Goal: Information Seeking & Learning: Learn about a topic

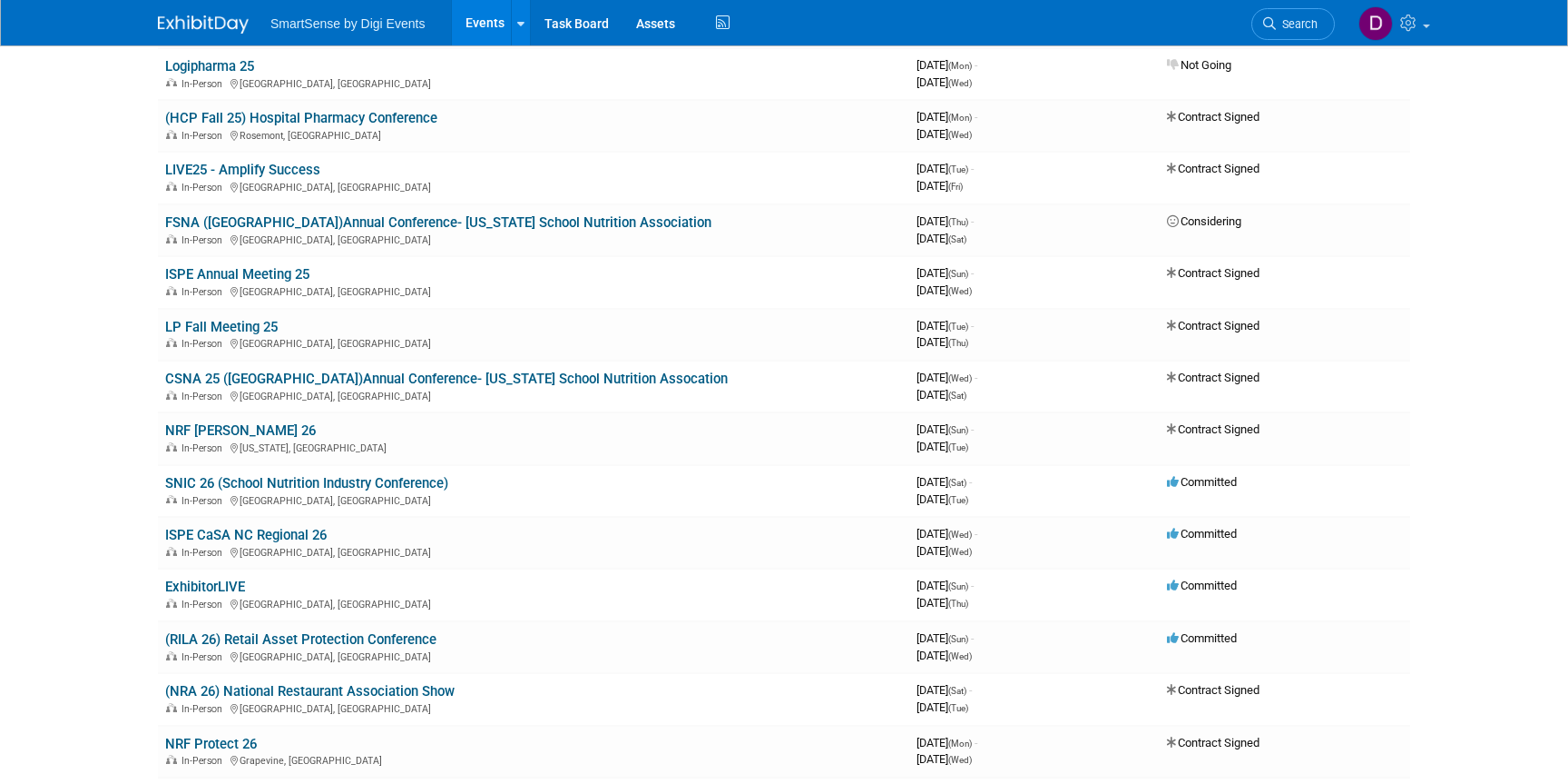
scroll to position [374, 0]
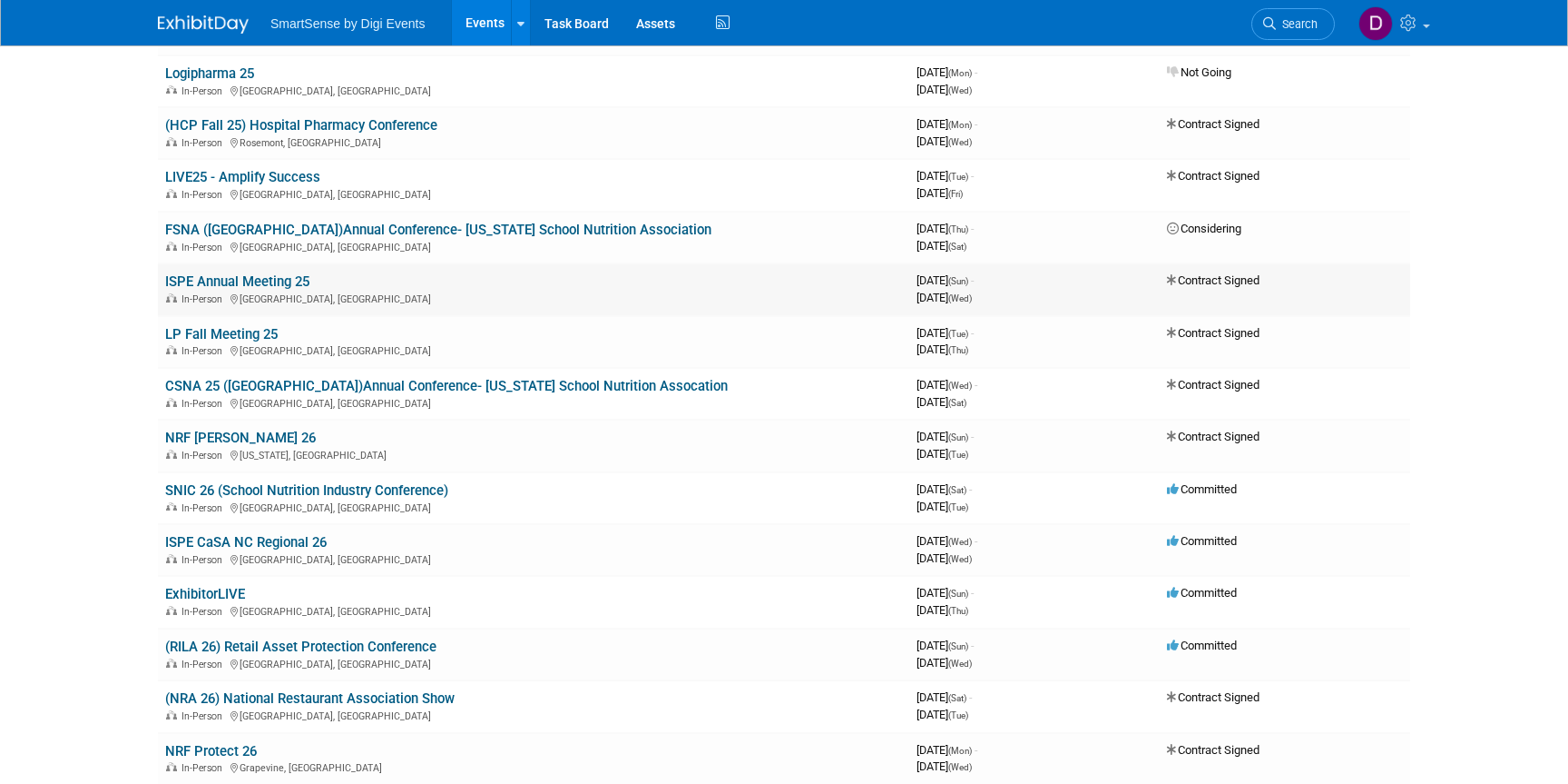
click at [295, 281] on link "ISPE Annual Meeting 25" at bounding box center [237, 281] width 144 height 17
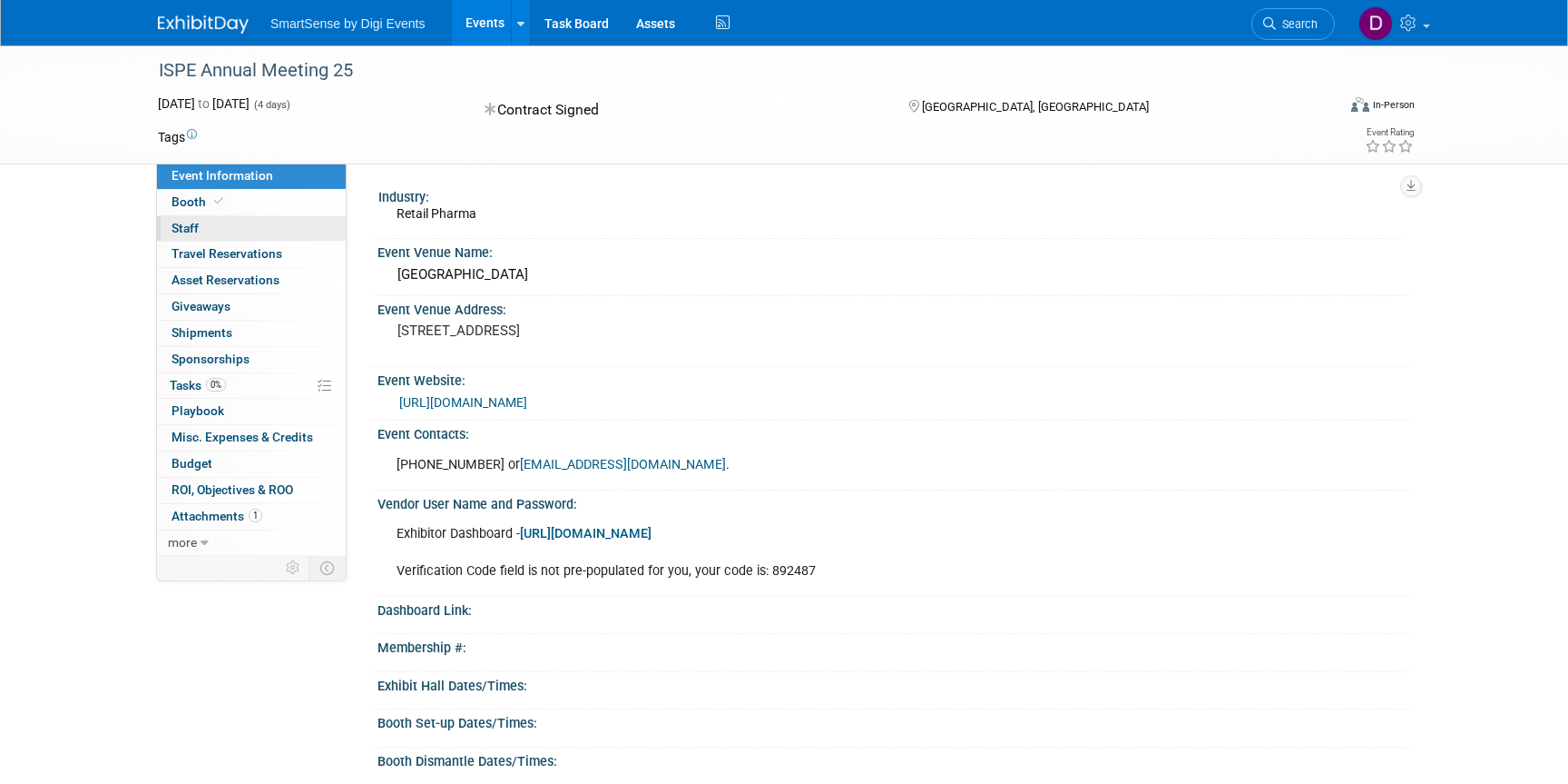
click at [208, 222] on link "0 Staff 0" at bounding box center [251, 229] width 188 height 25
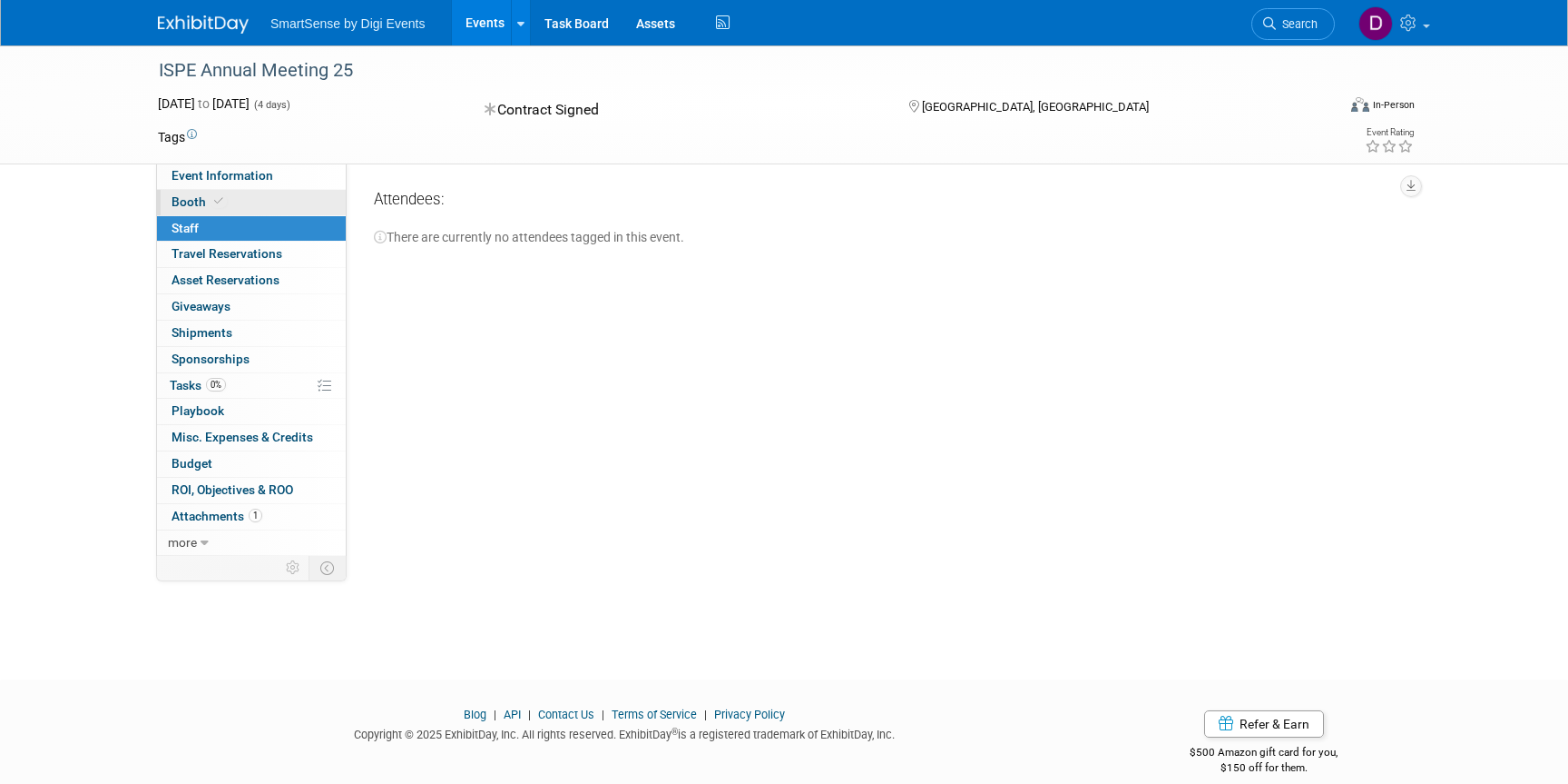
click at [207, 201] on span "Booth" at bounding box center [200, 202] width 56 height 15
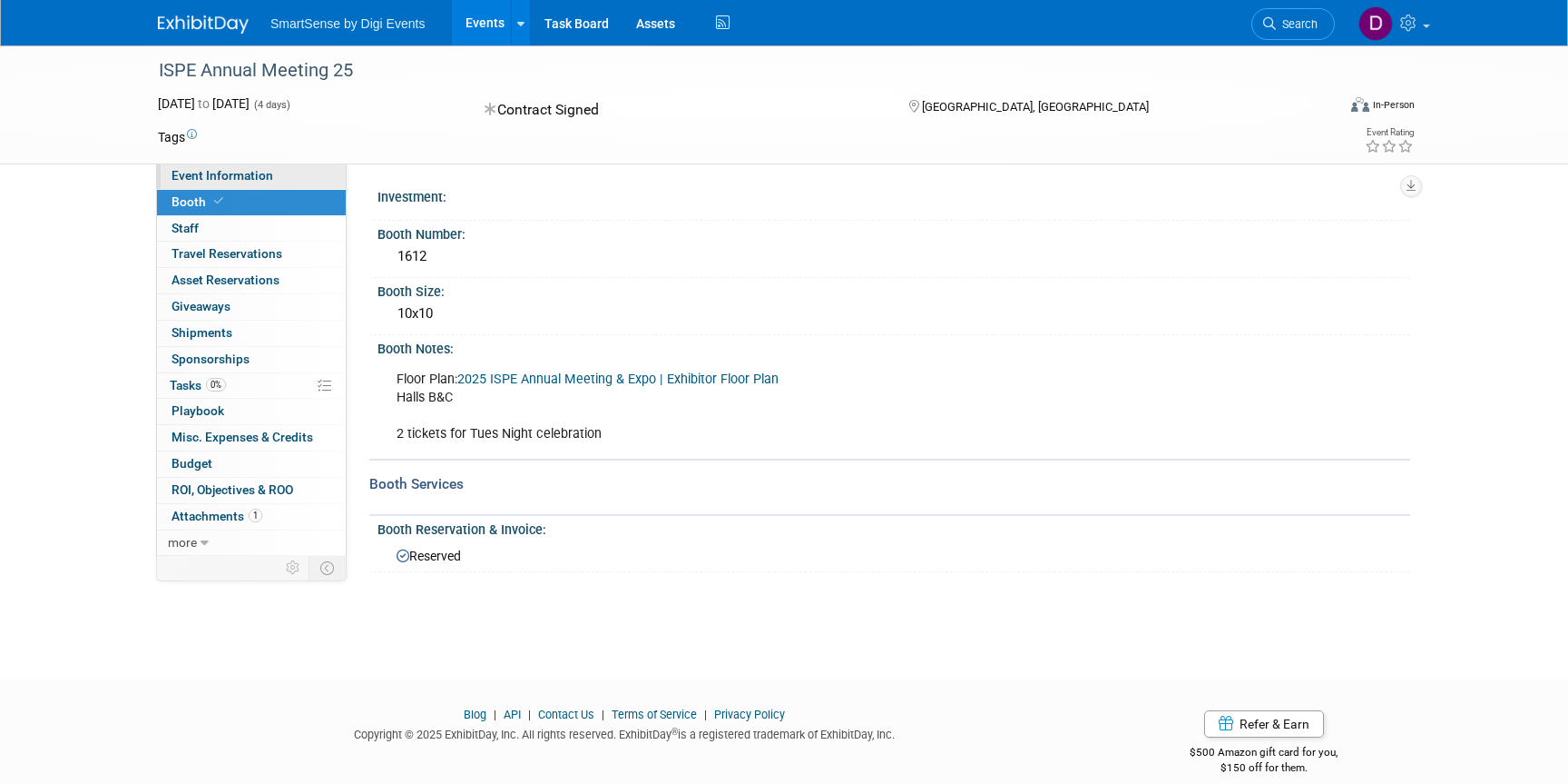
click at [212, 179] on span "Event Information" at bounding box center [222, 176] width 101 height 15
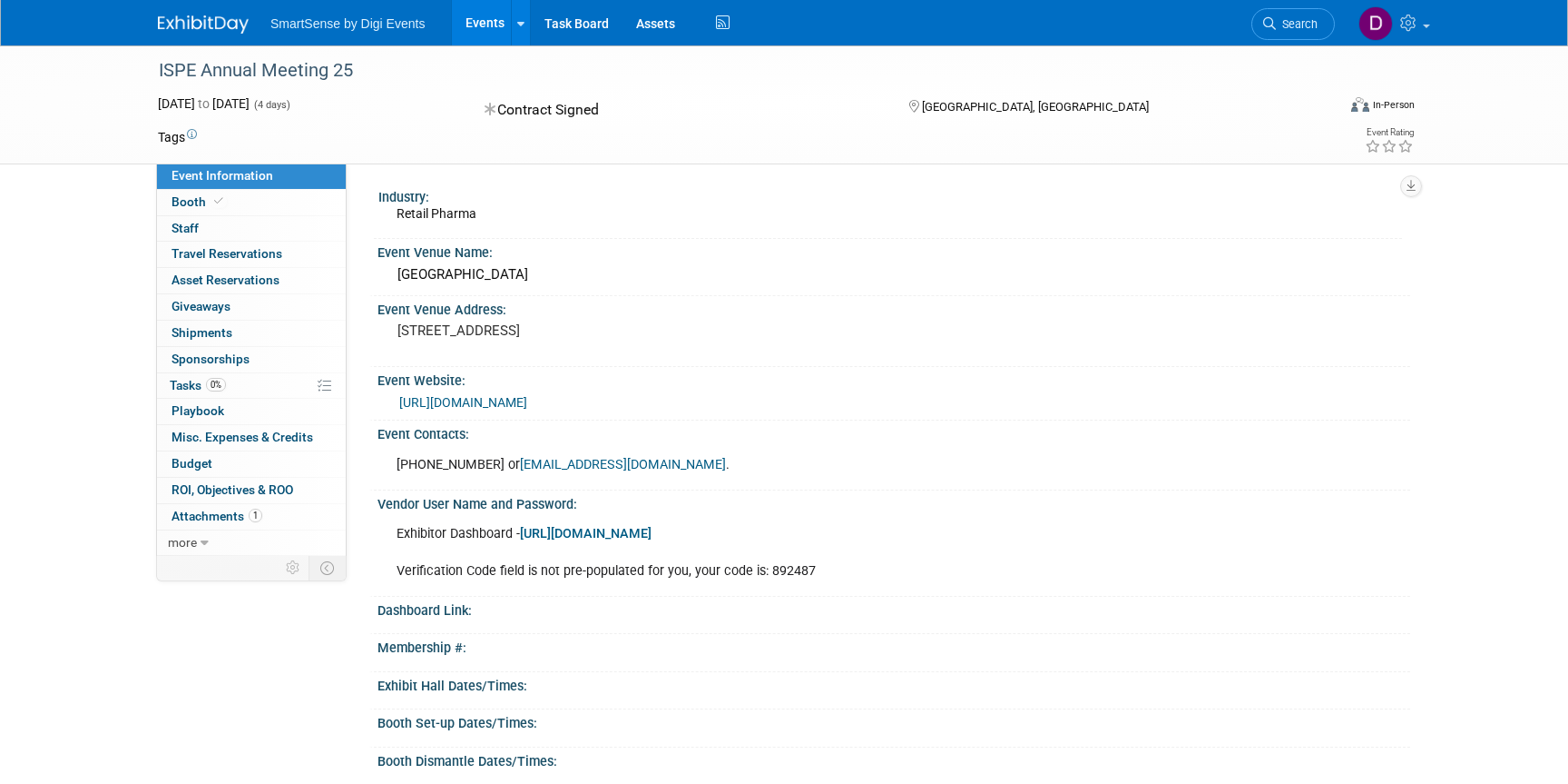
click at [194, 22] on img at bounding box center [203, 25] width 91 height 19
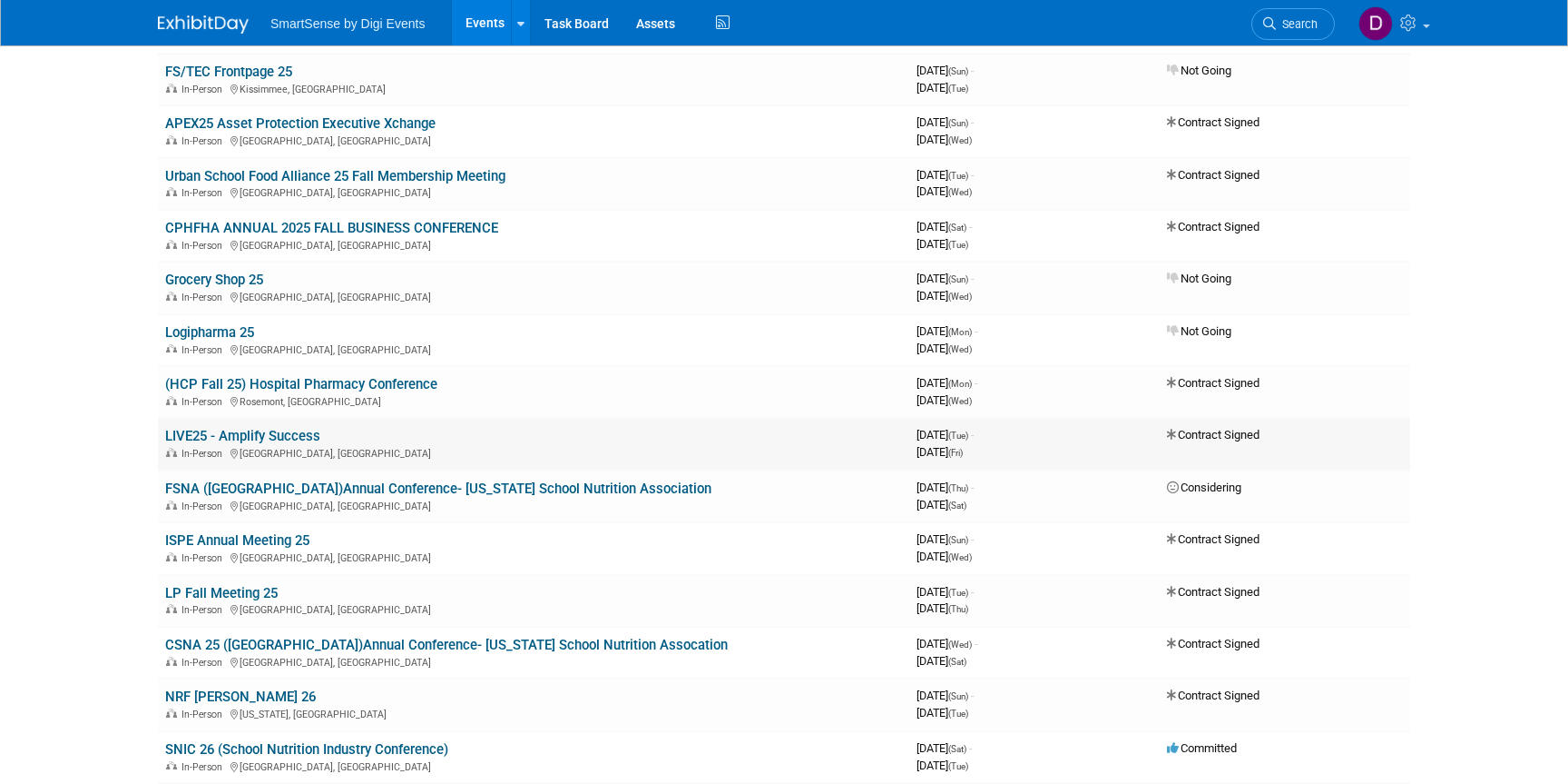
scroll to position [130, 0]
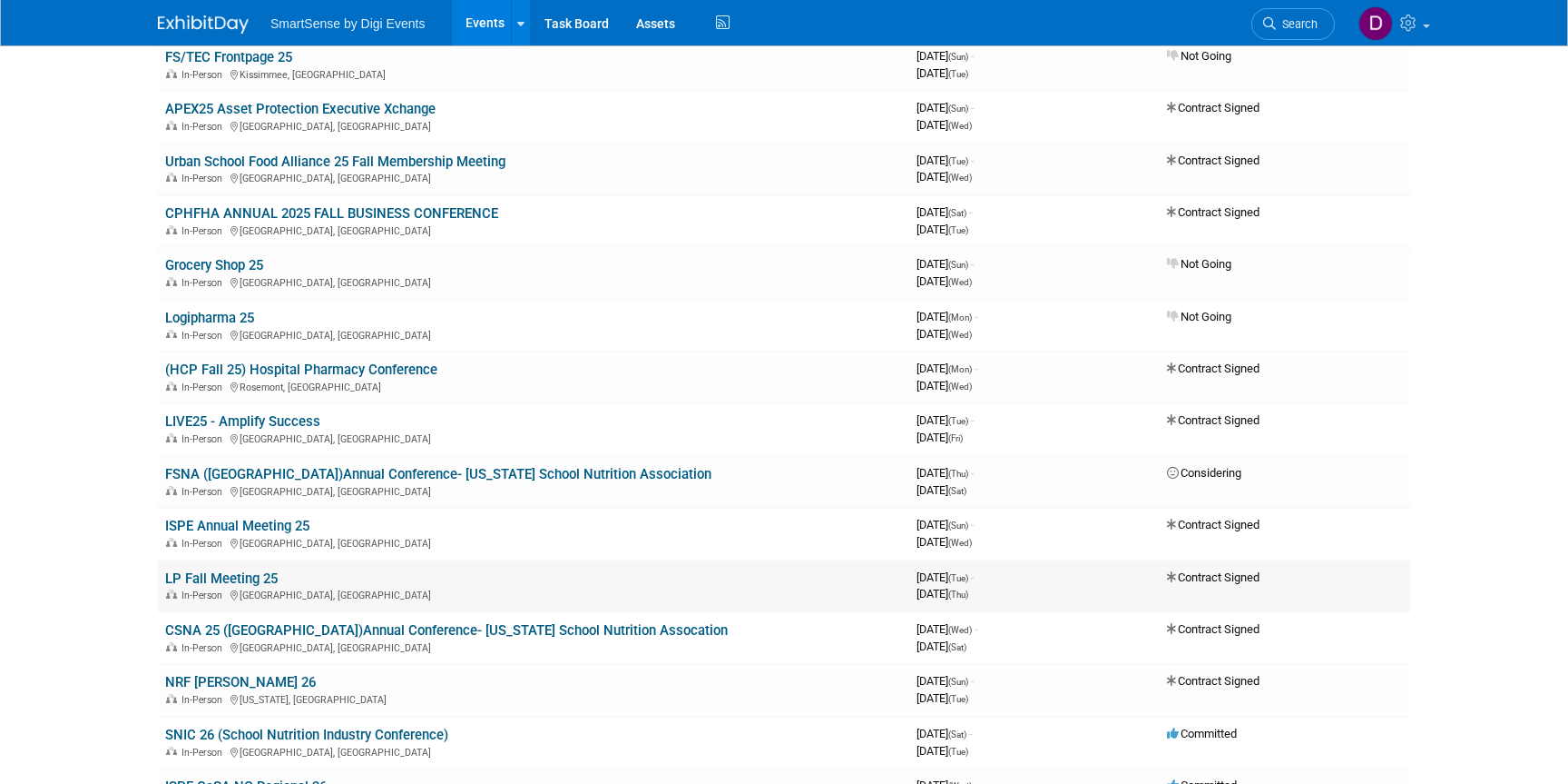
click at [221, 580] on link "LP Fall Meeting 25" at bounding box center [221, 579] width 112 height 17
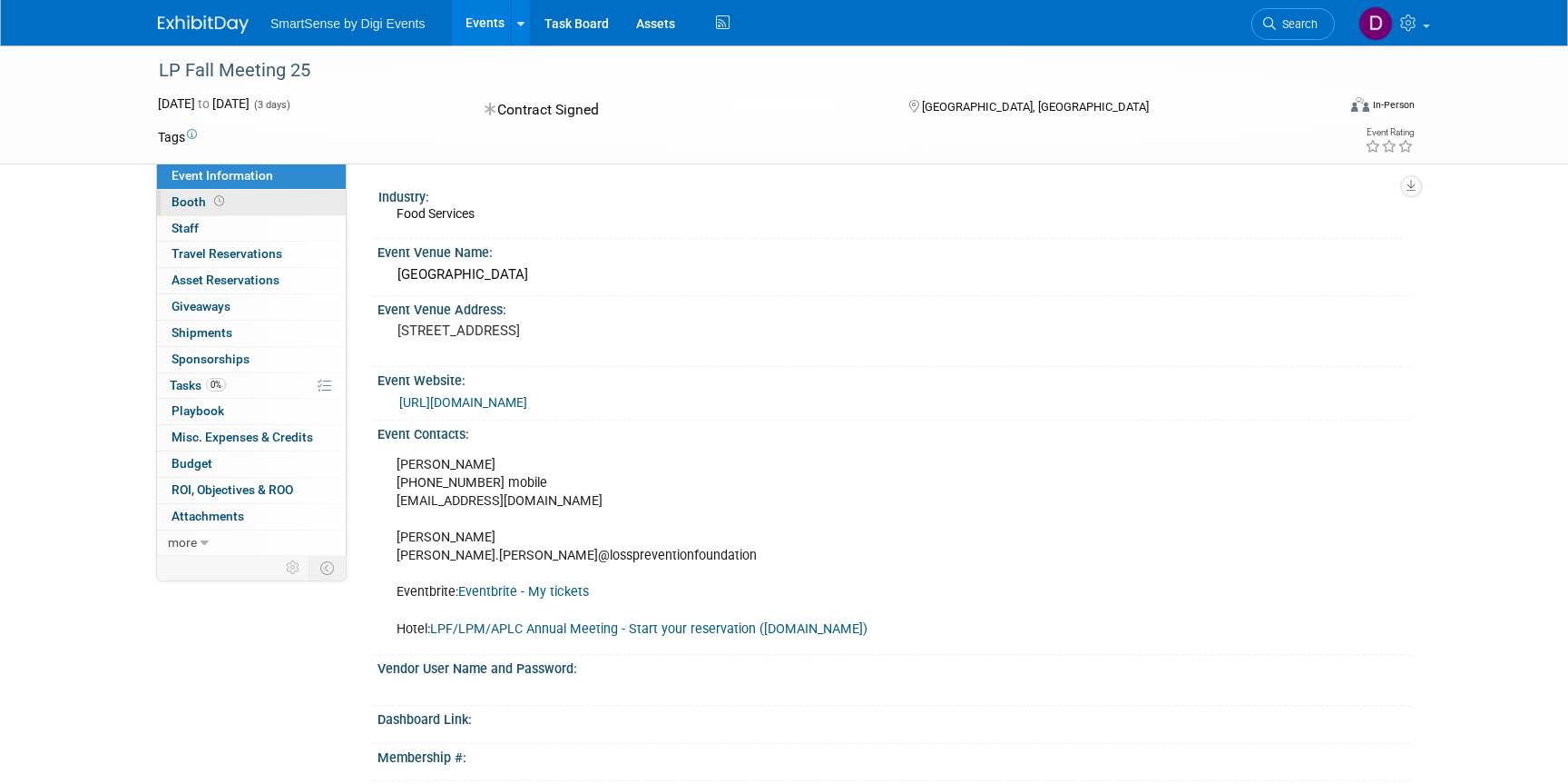
click at [187, 198] on span "Booth" at bounding box center [200, 202] width 57 height 15
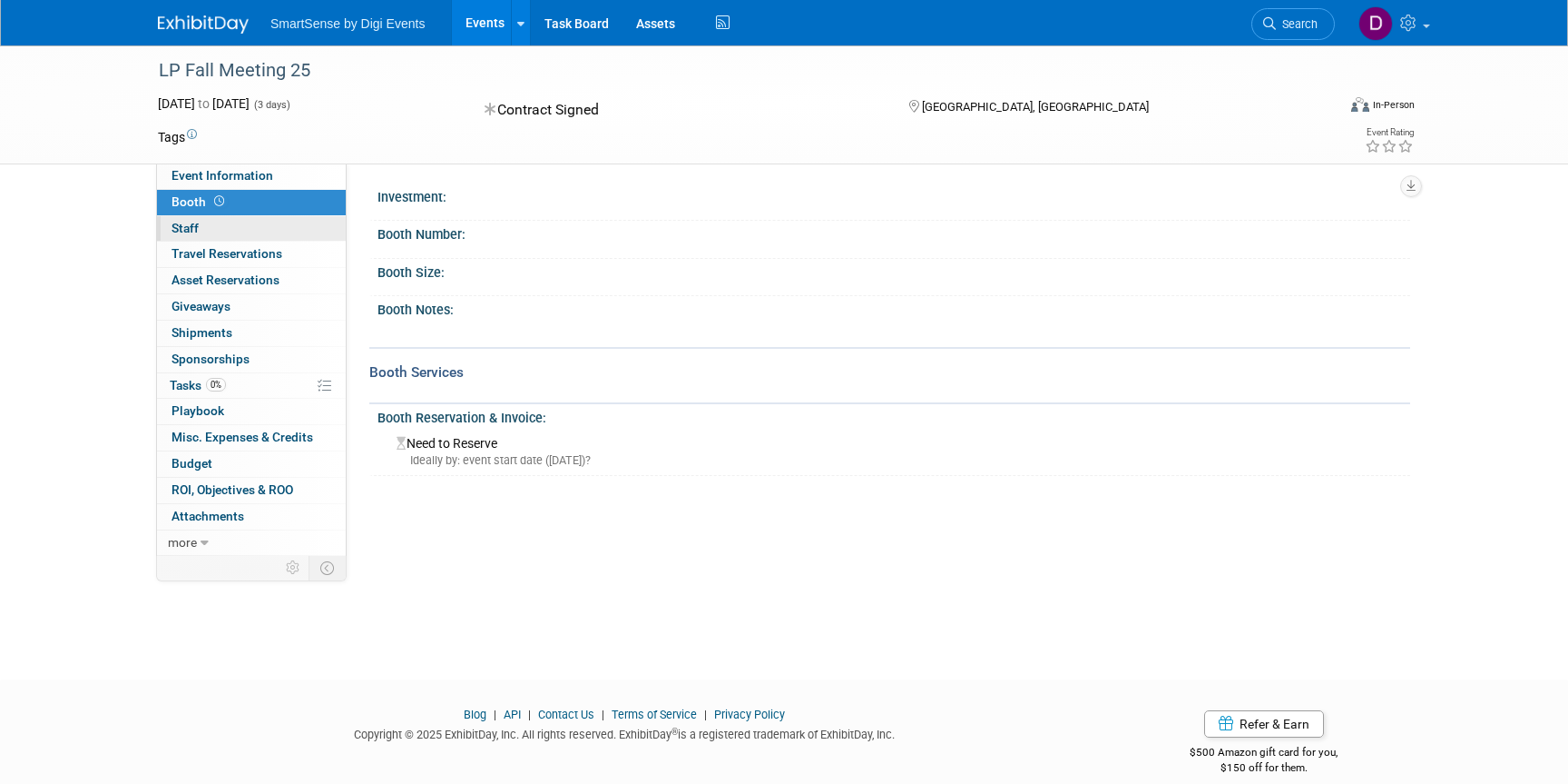
click at [188, 228] on span "Staff 0" at bounding box center [185, 229] width 27 height 15
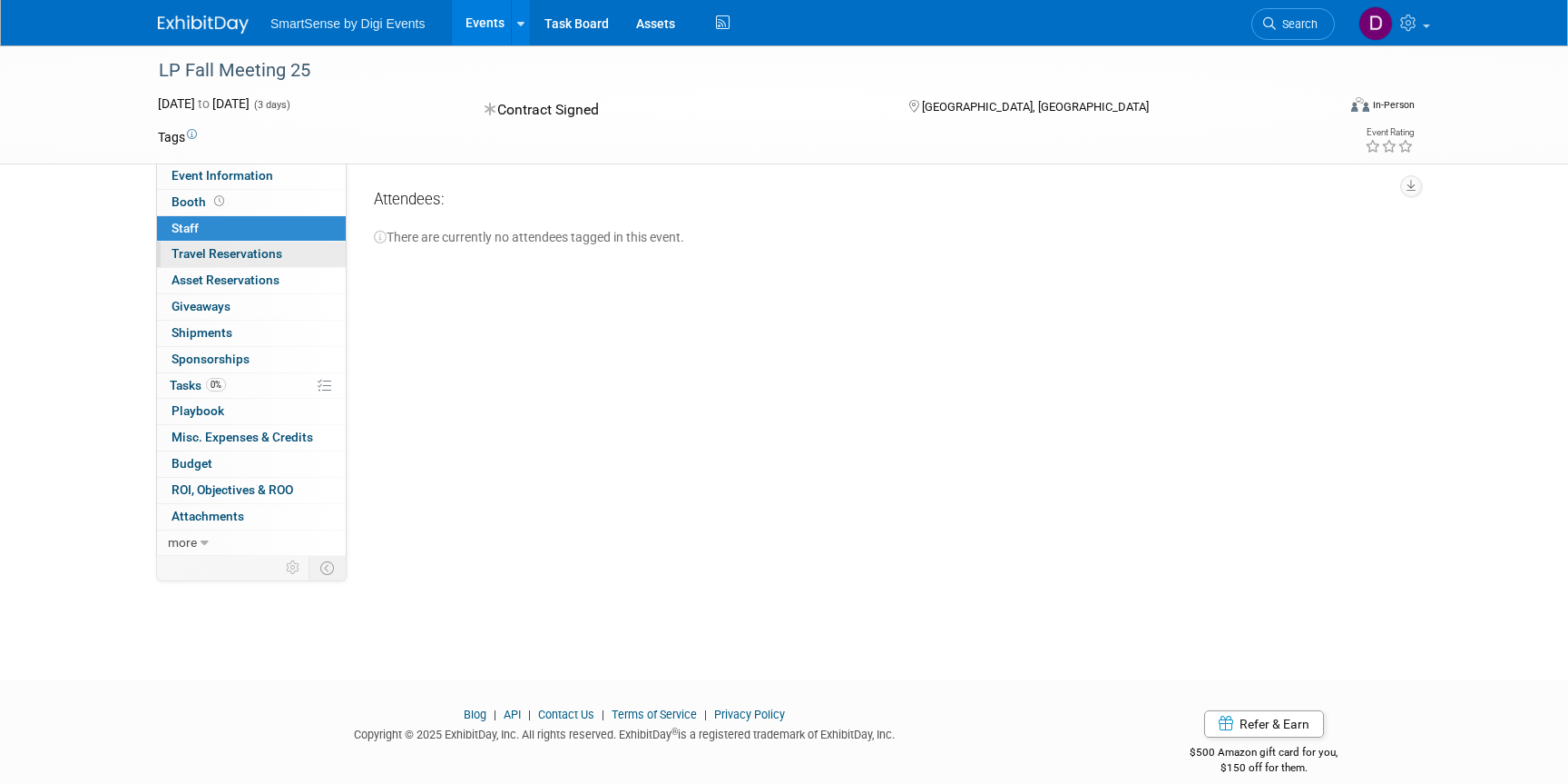
click at [193, 262] on link "0 Travel Reservations 0" at bounding box center [251, 254] width 188 height 25
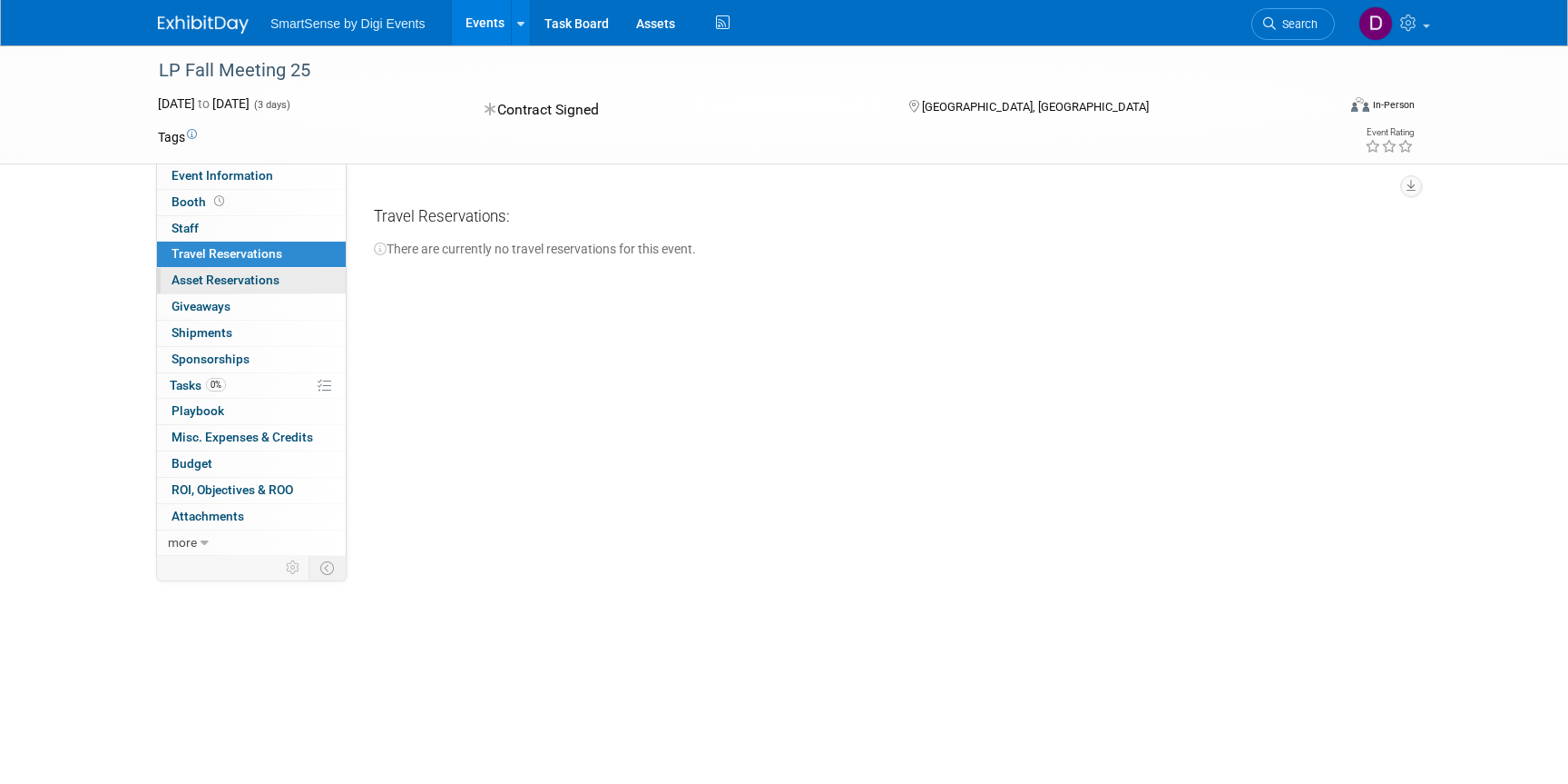
click at [194, 281] on span "Asset Reservations 0" at bounding box center [226, 280] width 108 height 15
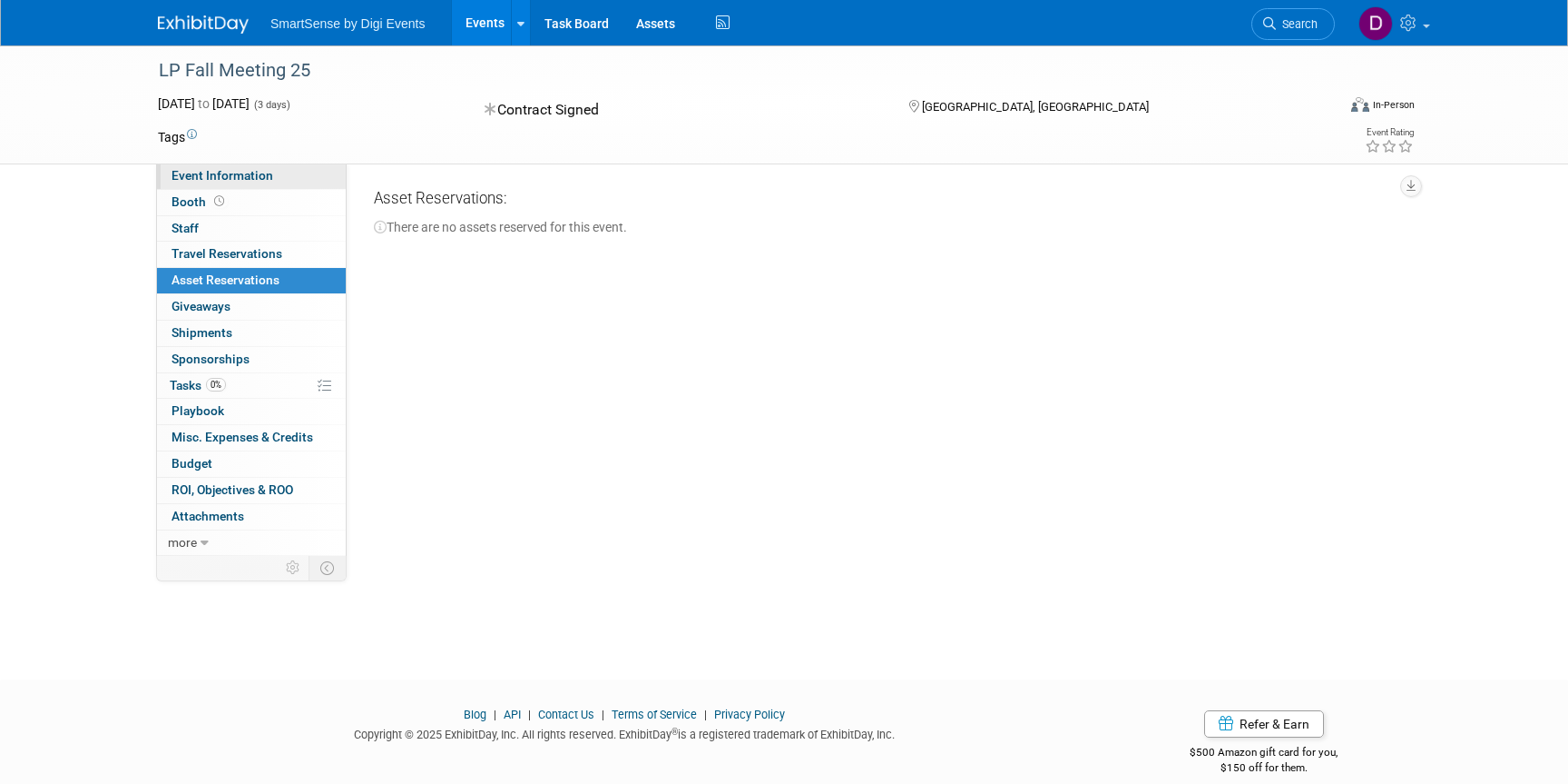
click at [213, 183] on link "Event Information" at bounding box center [251, 176] width 188 height 25
